Goal: Complete application form

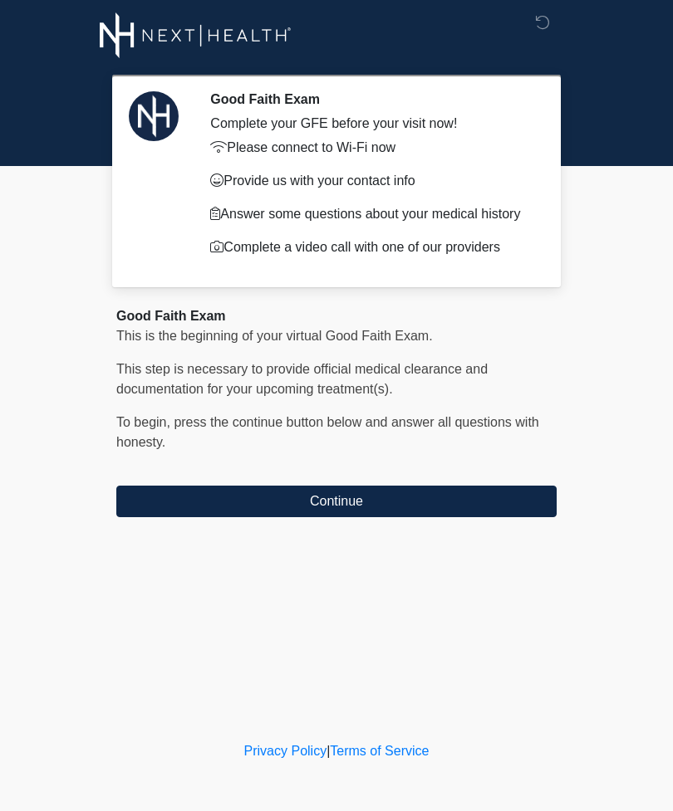
click at [360, 508] on button "Continue" at bounding box center [336, 502] width 440 height 32
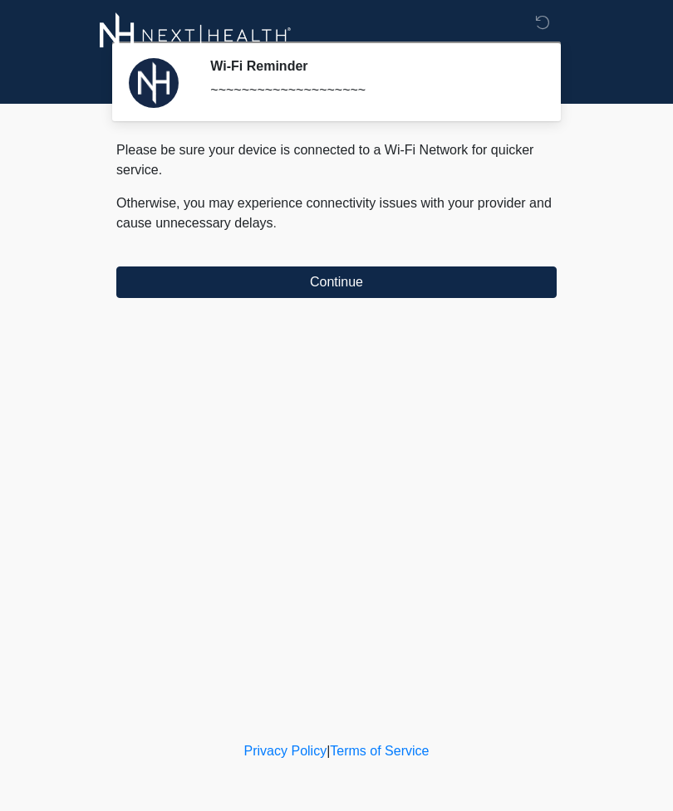
click at [320, 296] on button "Continue" at bounding box center [336, 283] width 440 height 32
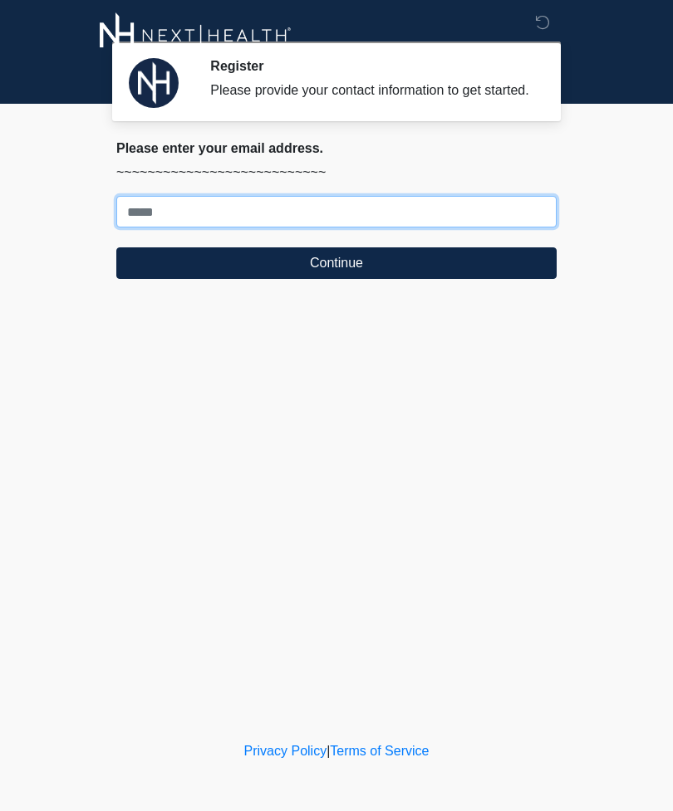
click at [394, 228] on input "Where should we email your treatment plan?" at bounding box center [336, 212] width 440 height 32
type input "**********"
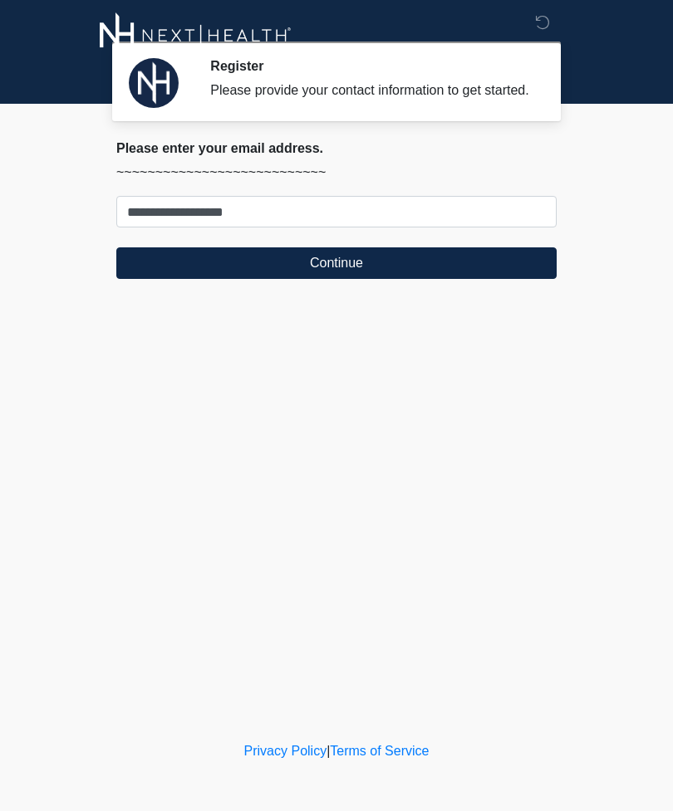
click at [384, 279] on button "Continue" at bounding box center [336, 263] width 440 height 32
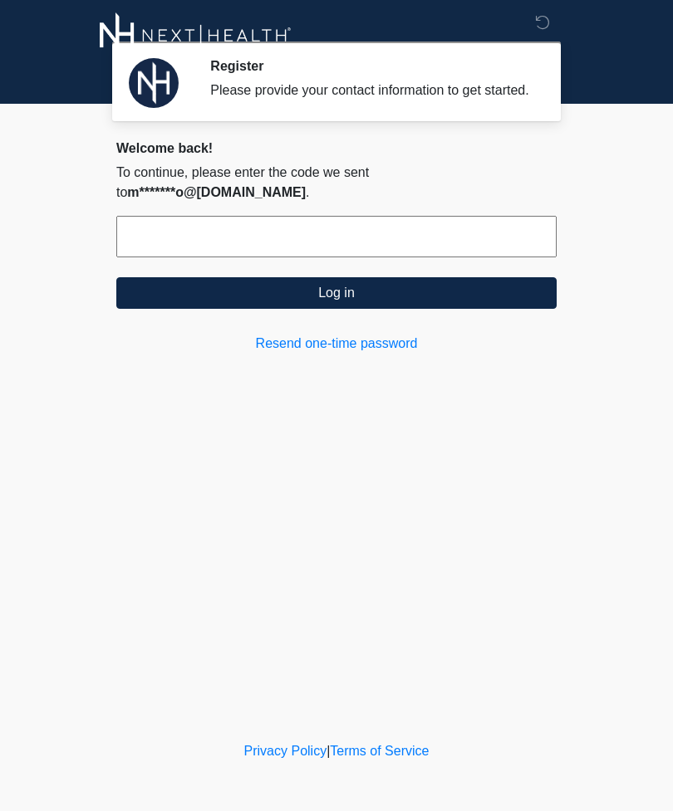
click at [479, 236] on input "text" at bounding box center [336, 237] width 440 height 42
type input "******"
click at [506, 291] on button "Log in" at bounding box center [336, 293] width 440 height 32
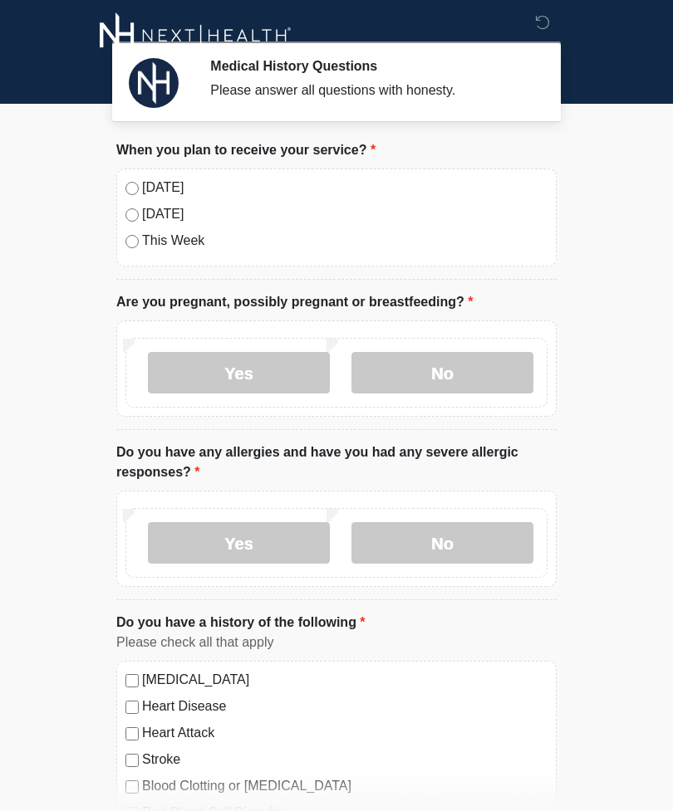
click at [454, 377] on label "No" at bounding box center [442, 373] width 182 height 42
click at [438, 543] on label "No" at bounding box center [442, 543] width 182 height 42
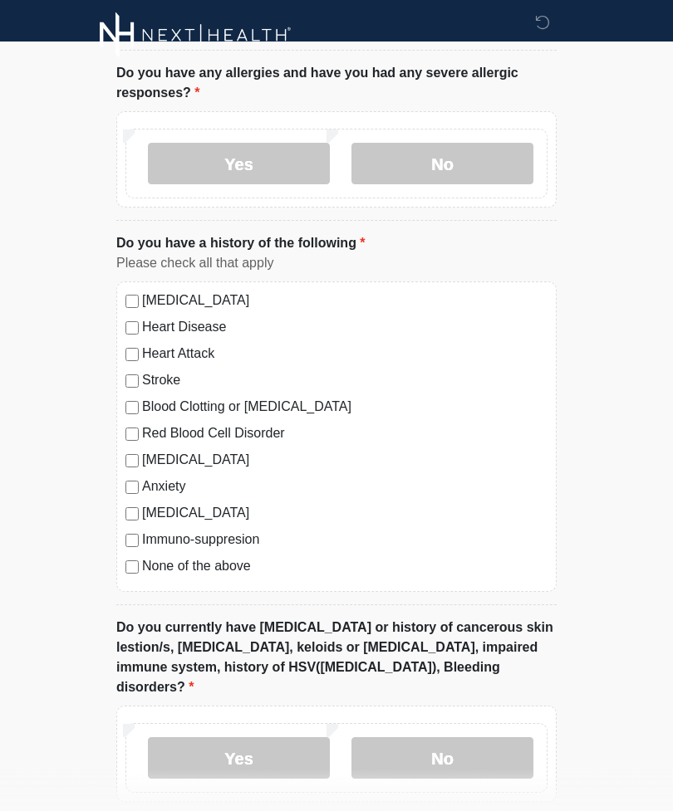
scroll to position [376, 0]
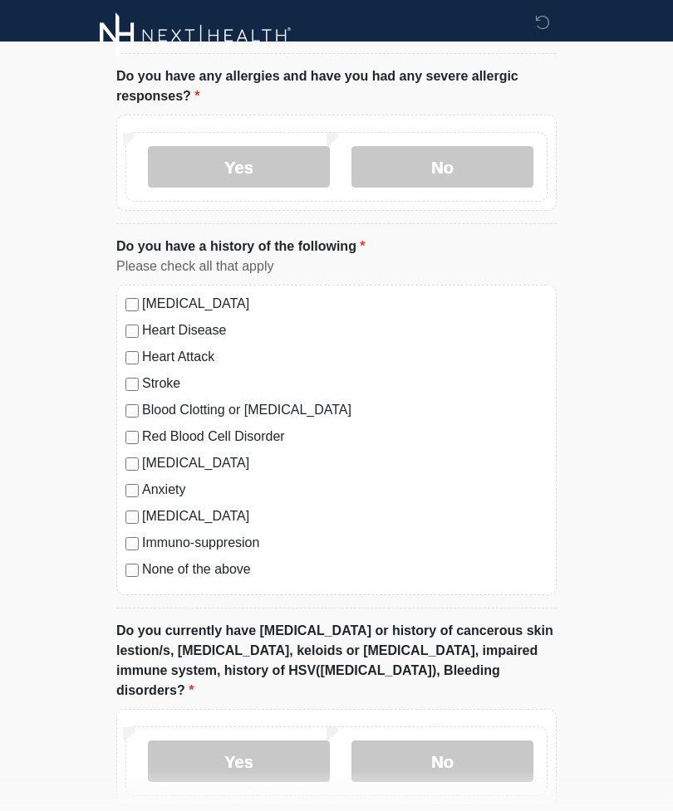
click at [125, 576] on div "None of the above" at bounding box center [336, 570] width 422 height 20
click at [450, 741] on label "No" at bounding box center [442, 762] width 182 height 42
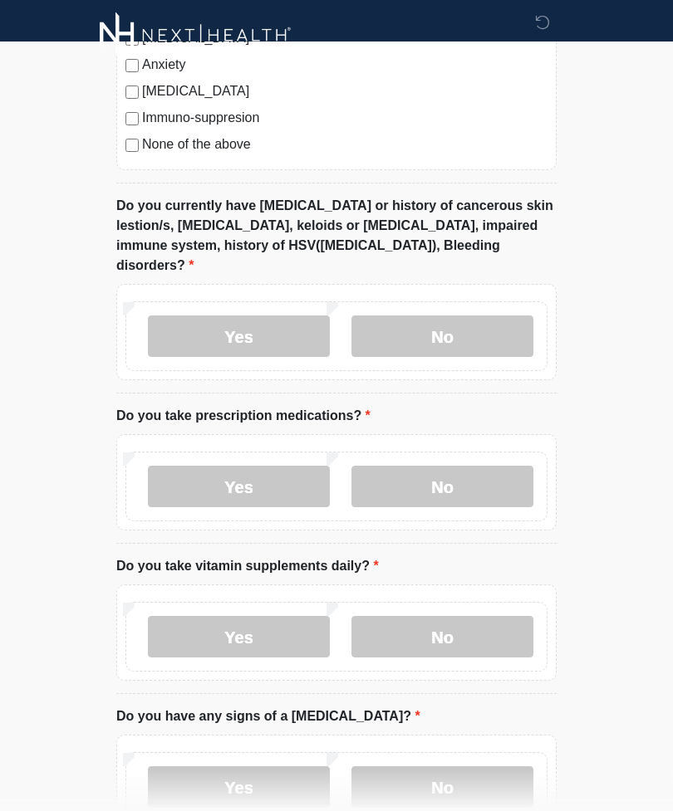
scroll to position [803, 0]
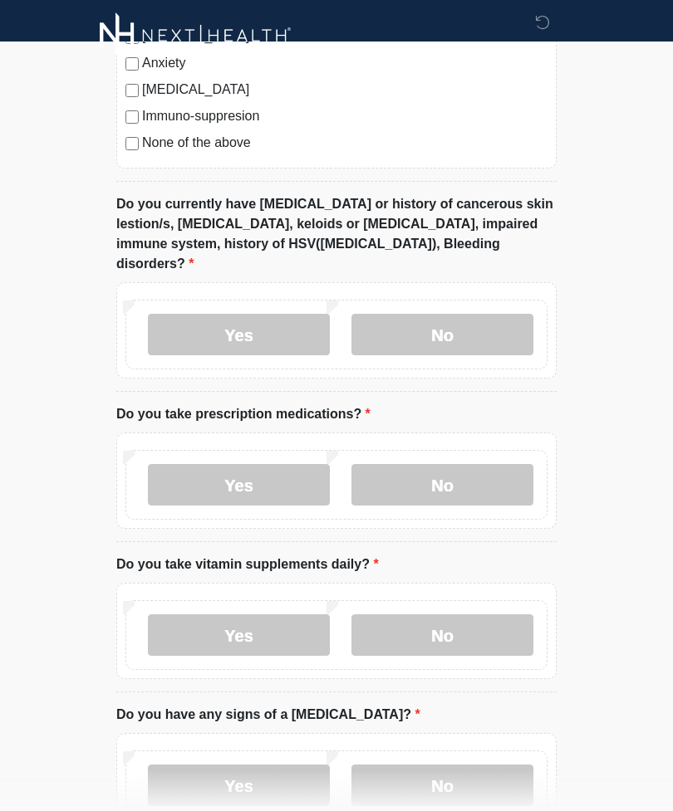
click at [450, 482] on label "No" at bounding box center [442, 485] width 182 height 42
click at [447, 617] on label "No" at bounding box center [442, 635] width 182 height 42
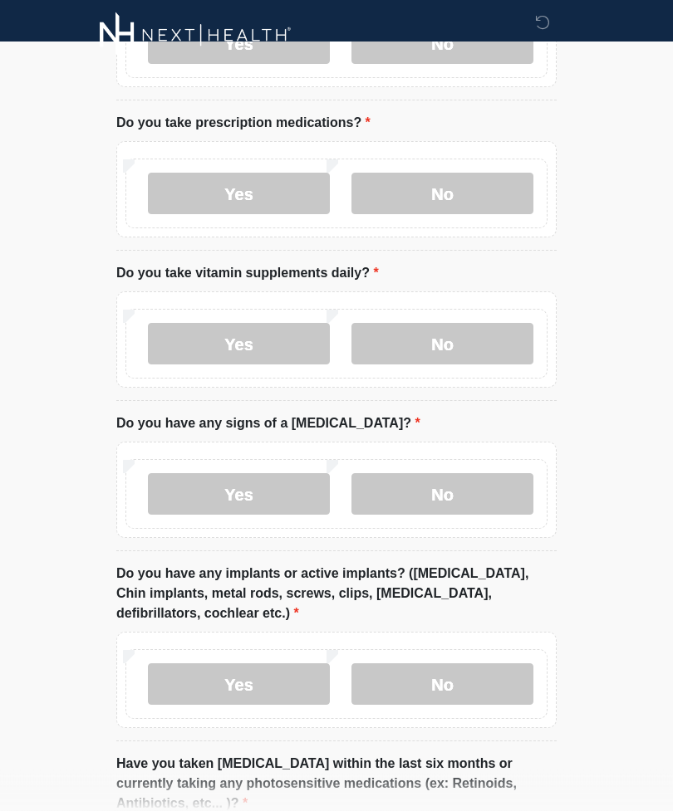
click at [425, 483] on label "No" at bounding box center [442, 495] width 182 height 42
click at [412, 663] on label "No" at bounding box center [442, 684] width 182 height 42
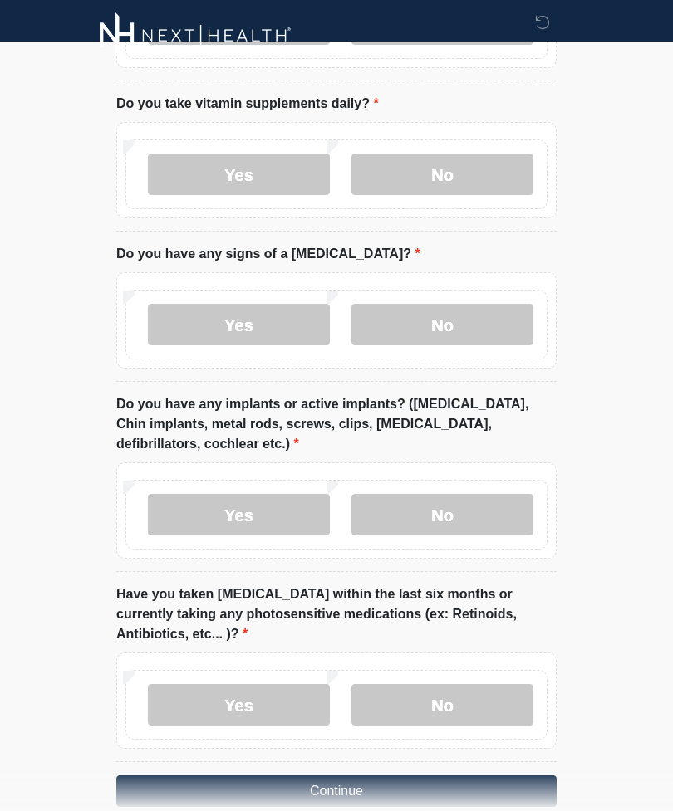
scroll to position [1272, 0]
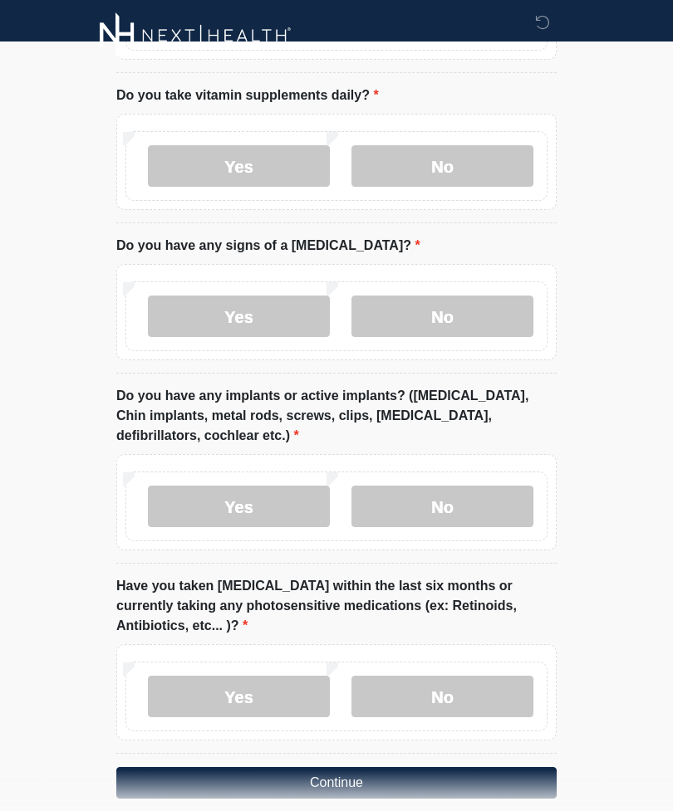
click at [458, 676] on label "No" at bounding box center [442, 697] width 182 height 42
click at [413, 767] on button "Continue" at bounding box center [336, 783] width 440 height 32
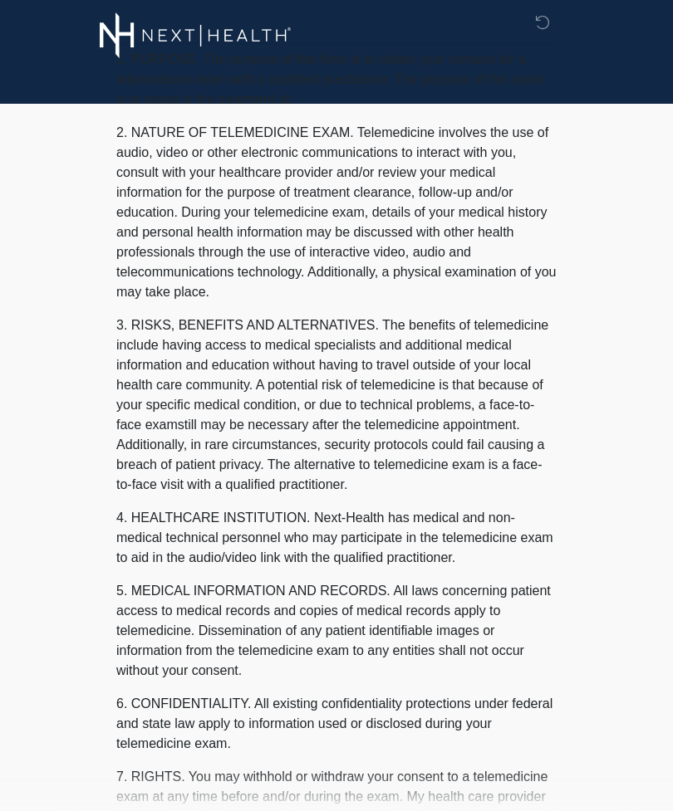
scroll to position [0, 0]
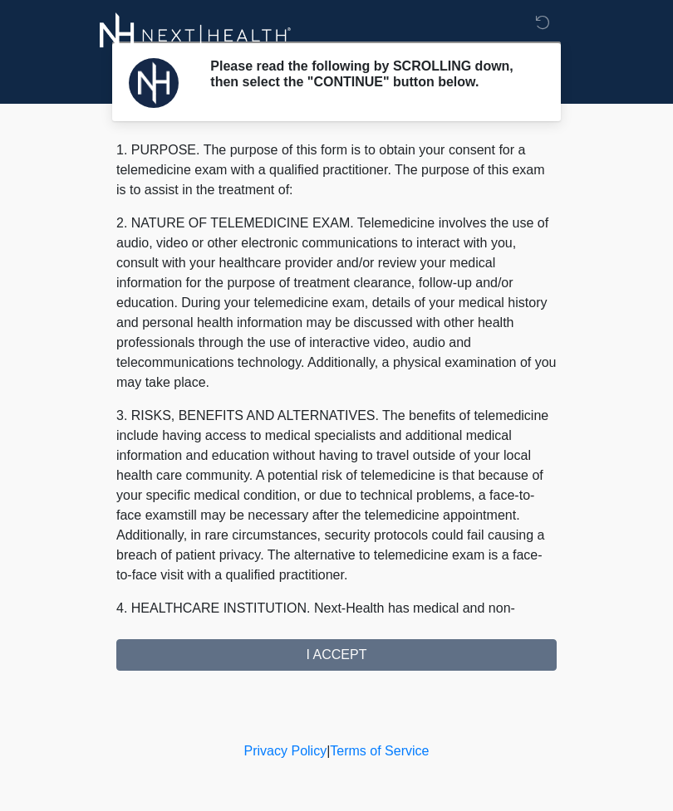
click at [418, 671] on div "1. PURPOSE. The purpose of this form is to obtain your consent for a telemedici…" at bounding box center [336, 405] width 440 height 531
click at [375, 663] on div "1. PURPOSE. The purpose of this form is to obtain your consent for a telemedici…" at bounding box center [336, 405] width 440 height 531
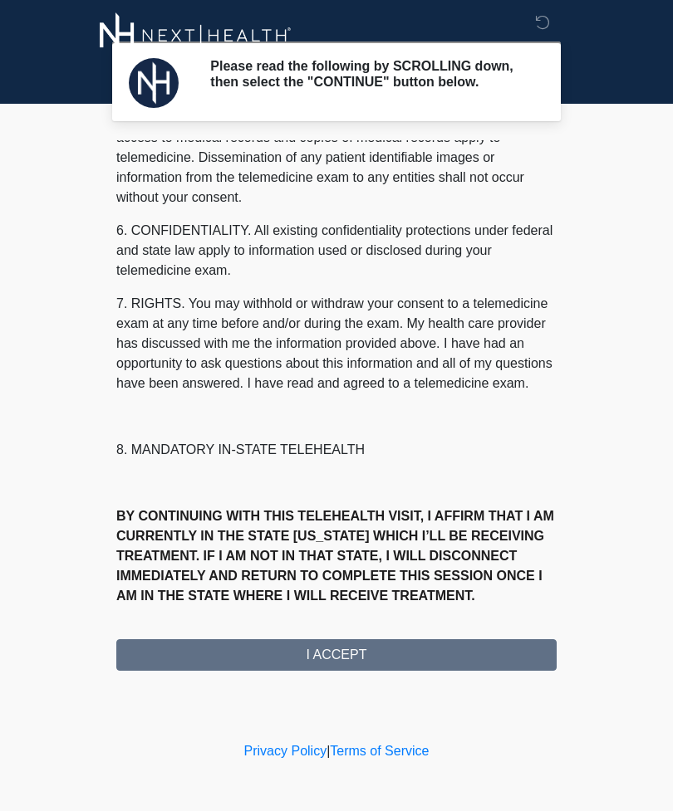
click at [361, 665] on div "1. PURPOSE. The purpose of this form is to obtain your consent for a telemedici…" at bounding box center [336, 405] width 440 height 531
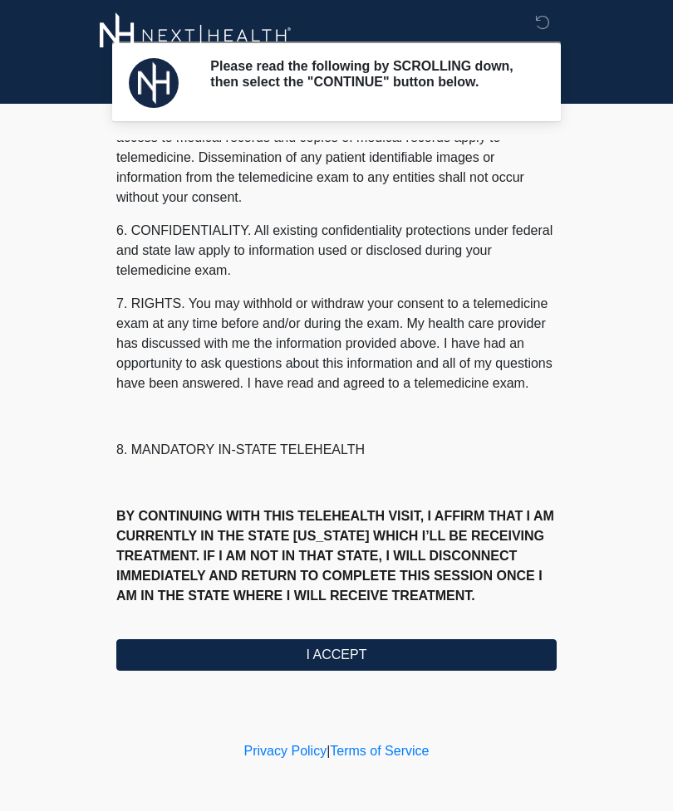
scroll to position [584, 0]
click at [368, 653] on button "I ACCEPT" at bounding box center [336, 655] width 440 height 32
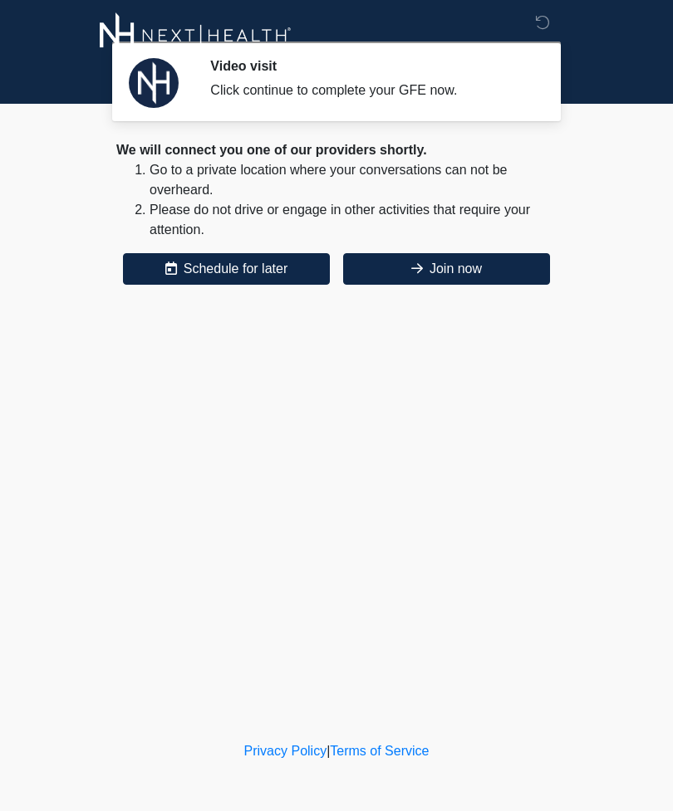
click at [479, 272] on button "Join now" at bounding box center [446, 269] width 207 height 32
click at [453, 273] on button "Join now" at bounding box center [446, 269] width 207 height 32
